Goal: Obtain resource: Download file/media

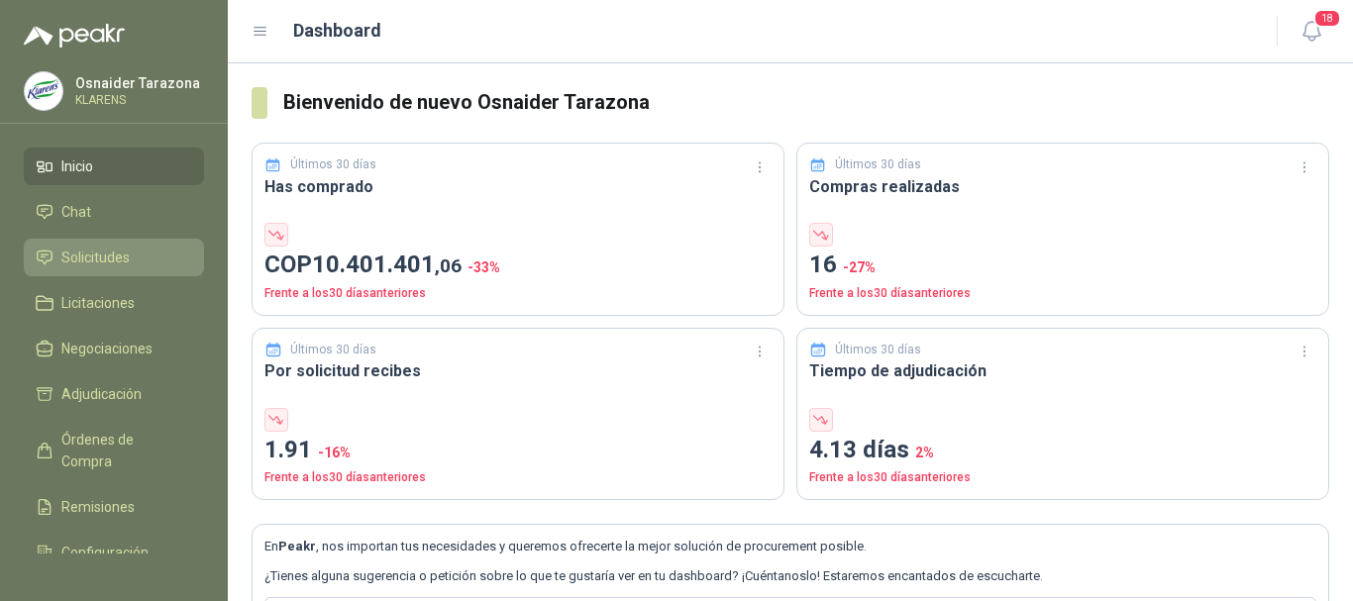
click at [106, 248] on span "Solicitudes" at bounding box center [95, 258] width 68 height 22
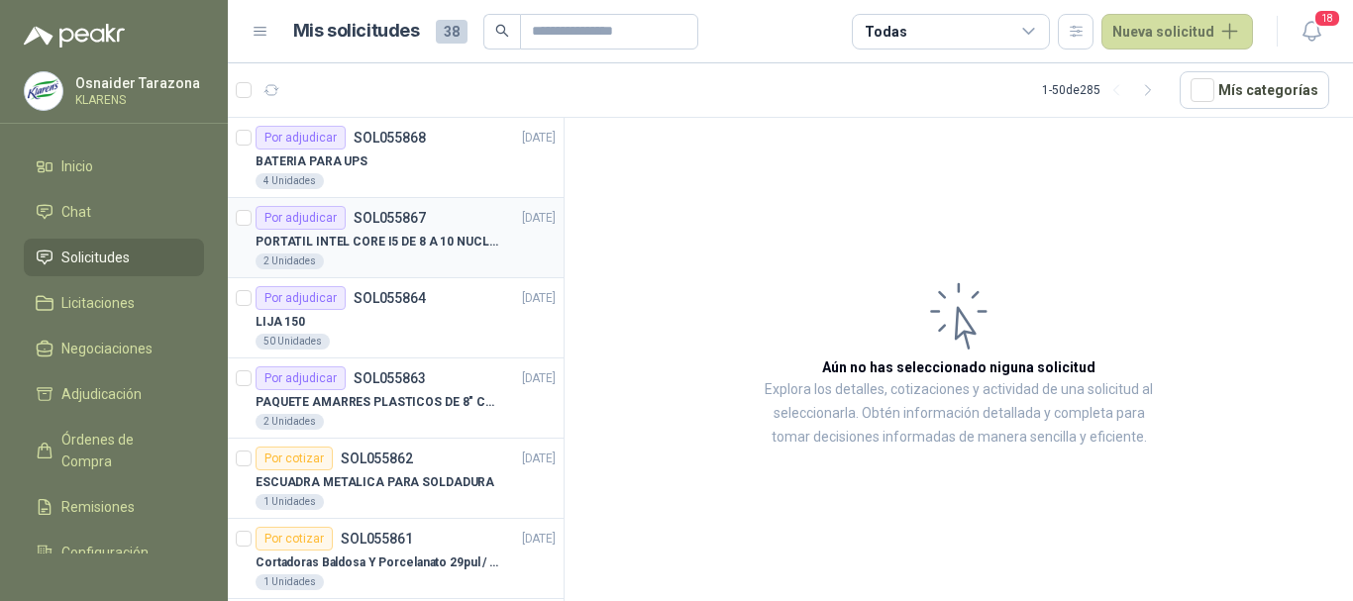
click at [464, 244] on p "PORTATIL INTEL CORE I5 DE 8 A 10 NUCLEOS" at bounding box center [378, 242] width 247 height 19
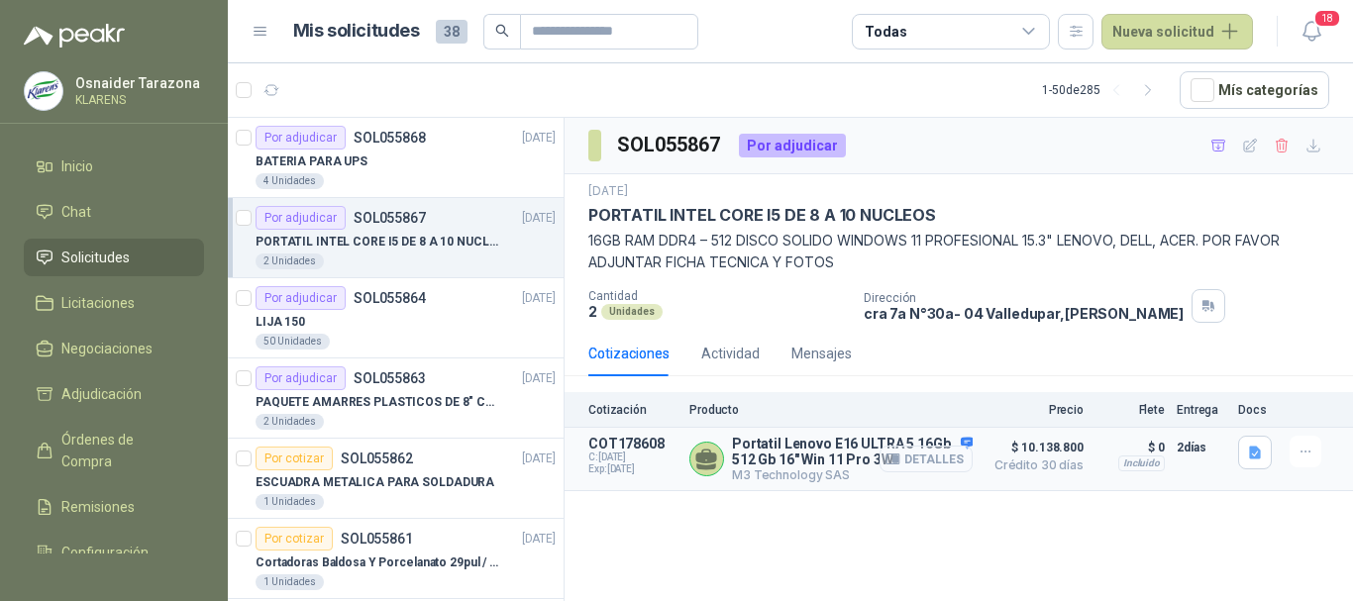
click at [940, 452] on button "Detalles" at bounding box center [925, 459] width 93 height 27
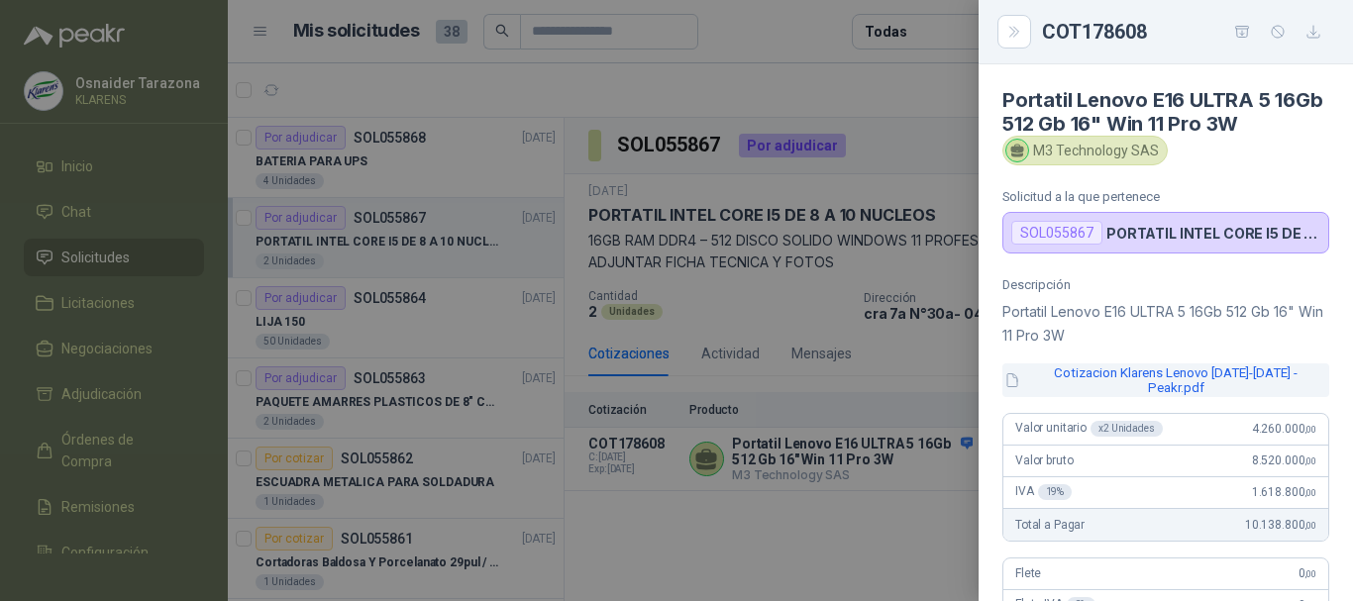
click at [1130, 376] on button "Cotizacion Klarens Lenovo [DATE]-[DATE] - Peakr.pdf" at bounding box center [1165, 380] width 327 height 34
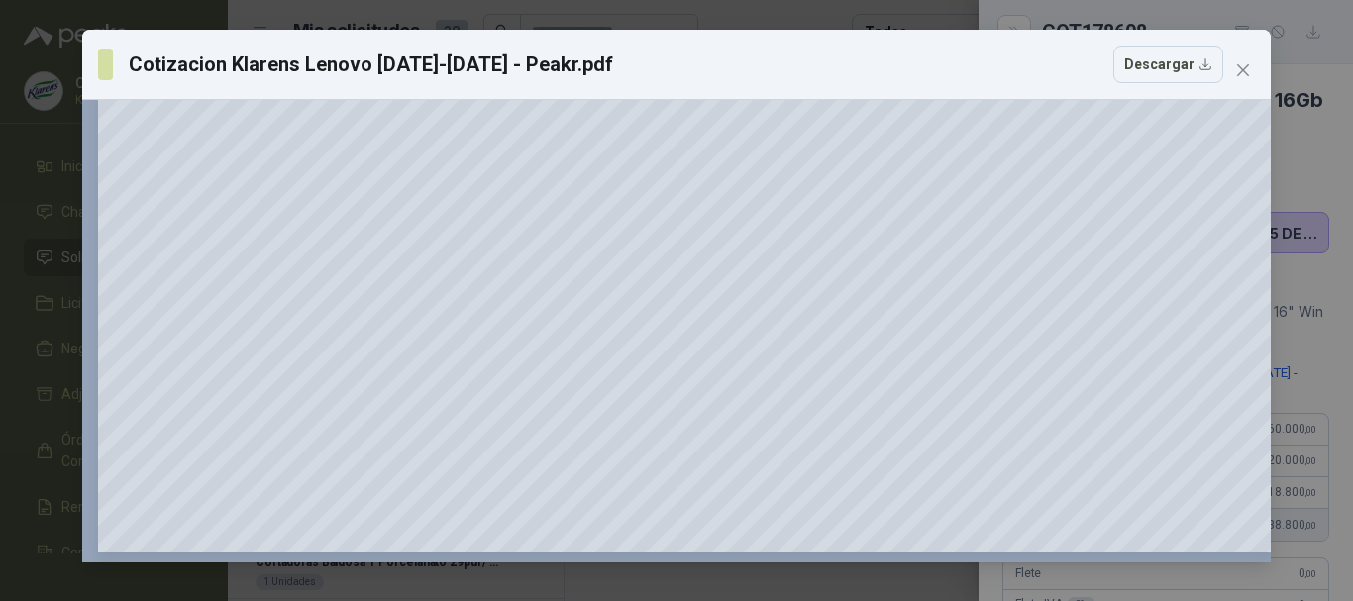
scroll to position [494, 0]
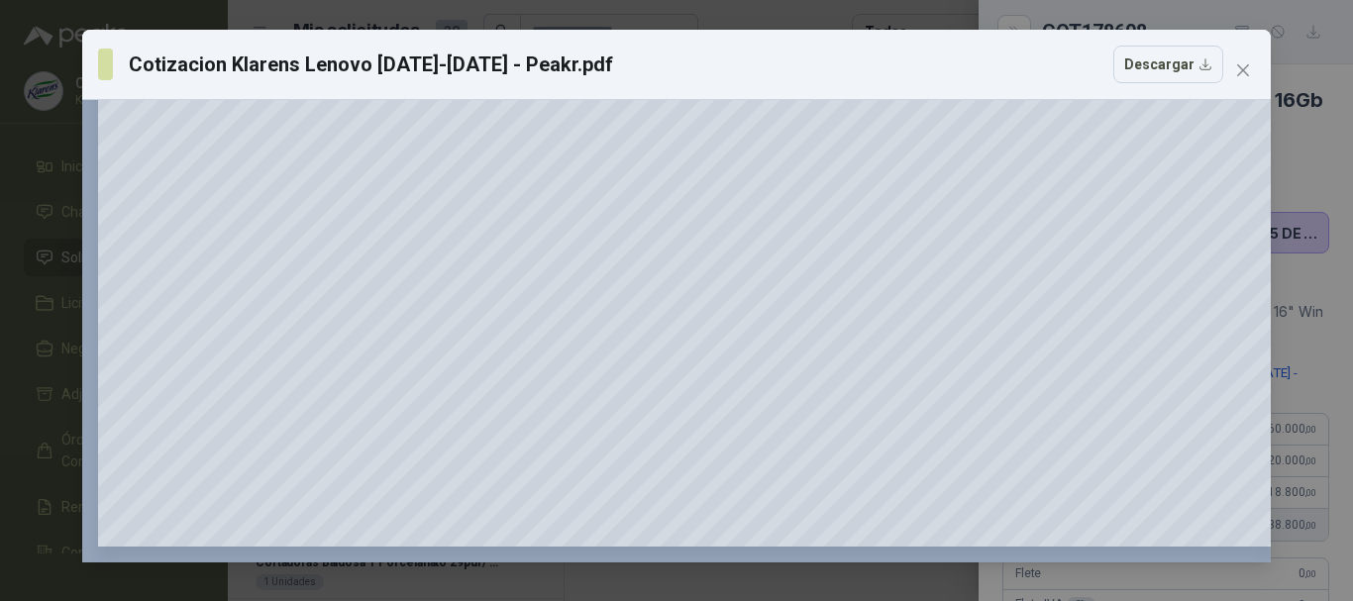
click at [0, 282] on div "Cotizacion Klarens Lenovo [DATE]-[DATE] - Peakr.pdf Descargar 150 %" at bounding box center [676, 300] width 1353 height 601
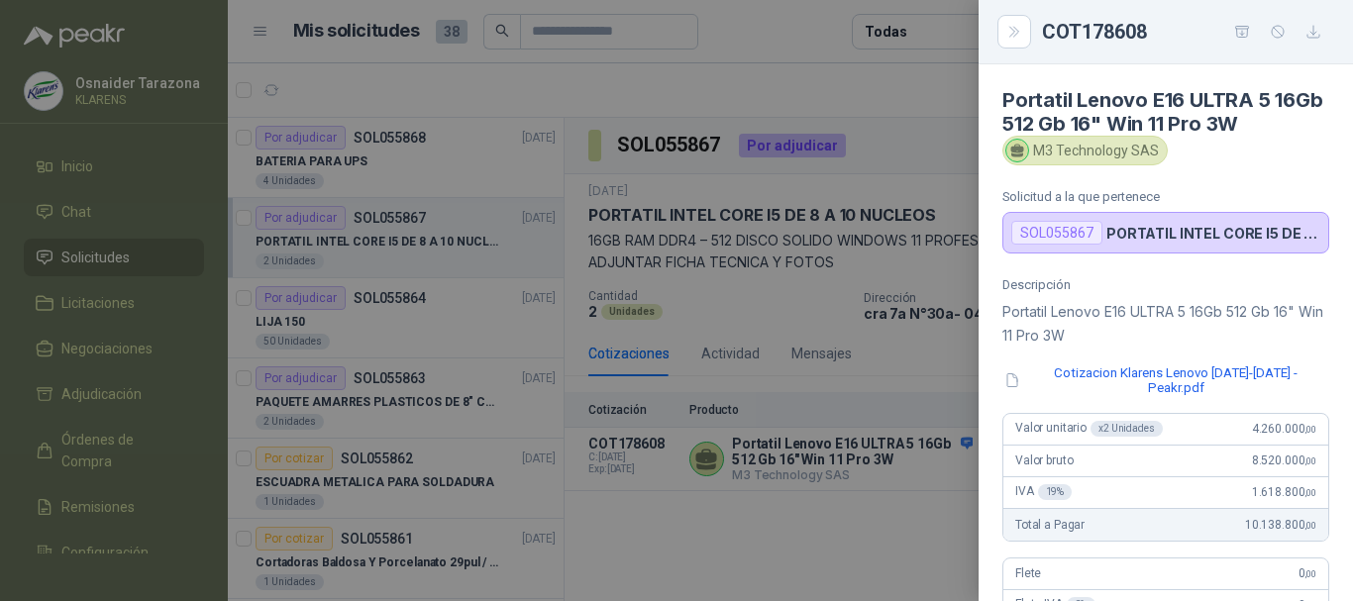
click at [594, 338] on div at bounding box center [676, 300] width 1353 height 601
